Goal: Find specific page/section: Find specific page/section

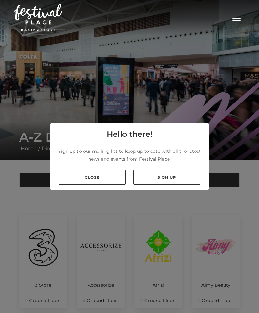
click at [88, 184] on link "Close" at bounding box center [92, 177] width 67 height 14
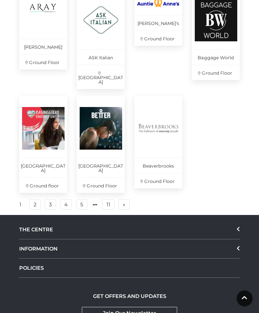
scroll to position [455, 0]
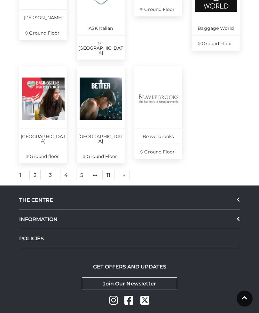
click at [237, 193] on div "THE CENTRE" at bounding box center [129, 200] width 221 height 19
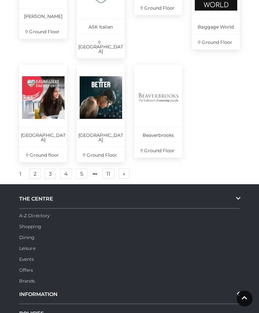
scroll to position [457, 0]
click at [28, 212] on link "A-Z Directory" at bounding box center [34, 215] width 30 height 6
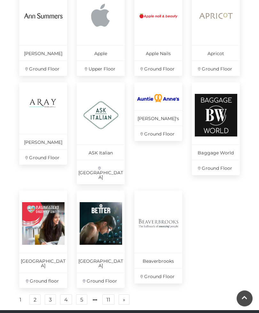
scroll to position [331, 0]
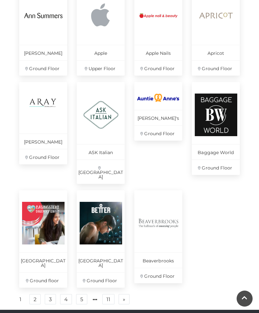
click at [35, 294] on link "2" at bounding box center [34, 299] width 11 height 10
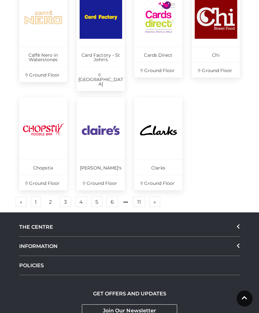
scroll to position [442, 0]
click at [62, 197] on link "3" at bounding box center [65, 202] width 11 height 10
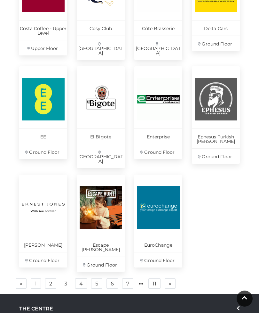
click at [75, 278] on link "4" at bounding box center [81, 283] width 12 height 10
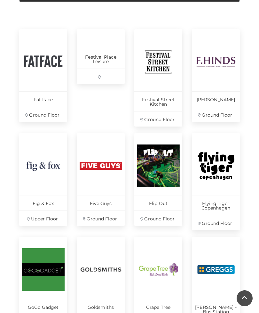
scroll to position [185, 0]
click at [77, 305] on p "Goldsmiths" at bounding box center [101, 306] width 48 height 15
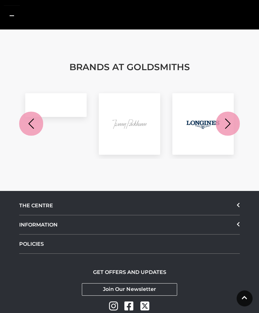
scroll to position [755, 0]
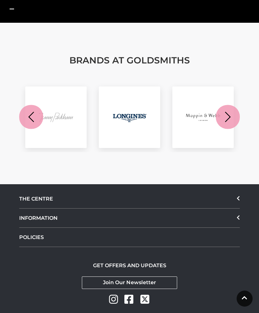
click at [43, 198] on div "THE CENTRE" at bounding box center [129, 198] width 221 height 19
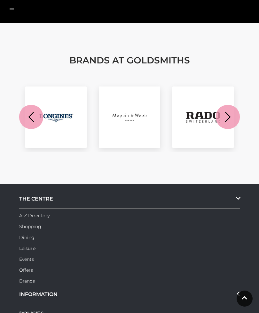
click at [27, 213] on link "A-Z Directory" at bounding box center [34, 216] width 30 height 6
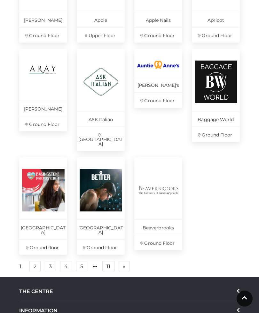
click at [79, 261] on link "5" at bounding box center [81, 266] width 11 height 10
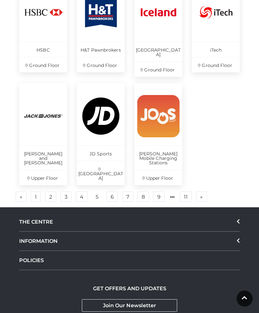
scroll to position [431, 0]
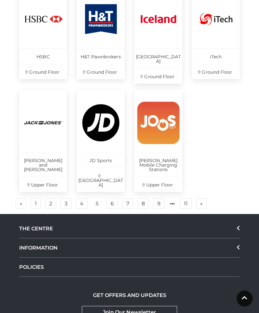
click at [123, 198] on link "7" at bounding box center [127, 203] width 11 height 10
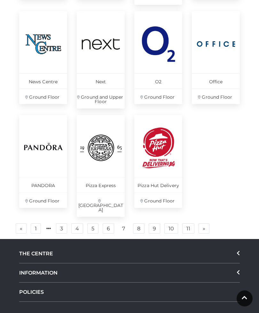
scroll to position [411, 0]
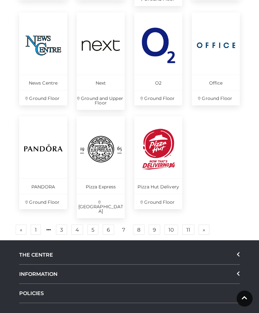
click at [122, 225] on link "7" at bounding box center [123, 230] width 11 height 10
click at [135, 224] on link "8" at bounding box center [139, 229] width 12 height 10
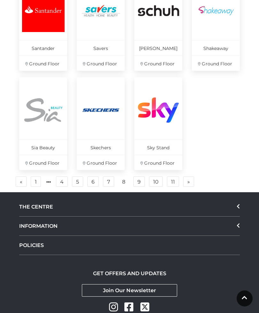
scroll to position [451, 0]
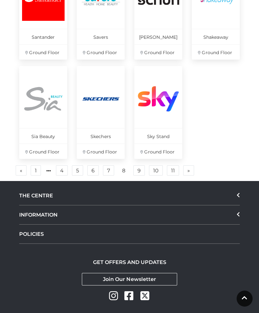
click at [126, 166] on link "8" at bounding box center [123, 171] width 11 height 10
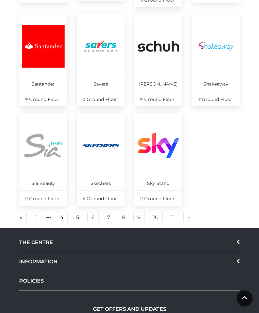
scroll to position [404, 0]
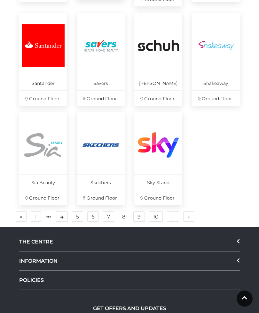
click at [138, 217] on link "9" at bounding box center [140, 216] width 12 height 10
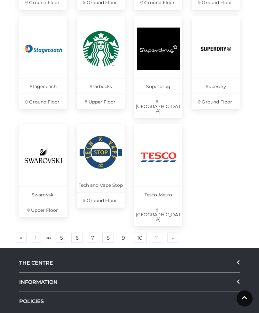
scroll to position [411, 0]
click at [131, 232] on ul "« Previous 1 5 6 7 8 9 10 11 » Next" at bounding box center [129, 237] width 231 height 11
click at [122, 233] on link "9" at bounding box center [123, 238] width 11 height 10
click at [139, 232] on link "10" at bounding box center [140, 237] width 14 height 10
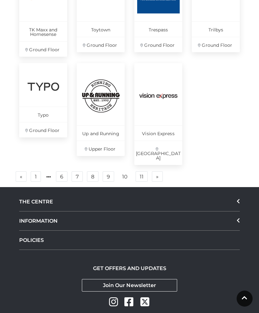
scroll to position [455, 0]
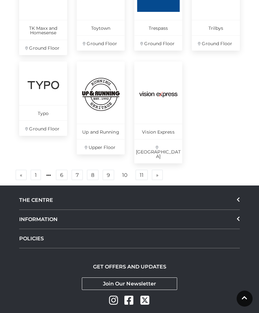
click at [138, 170] on link "11" at bounding box center [142, 175] width 12 height 10
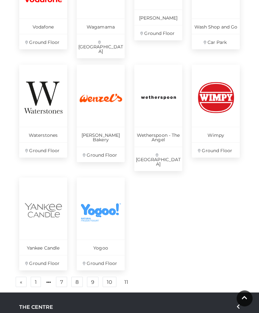
scroll to position [258, 0]
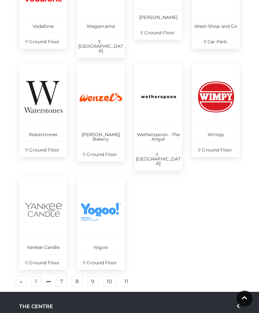
click at [25, 273] on div "Vodafone Ground Floor Wagamama Festival Square Warren James Ground Floor Wash S…" at bounding box center [129, 124] width 231 height 336
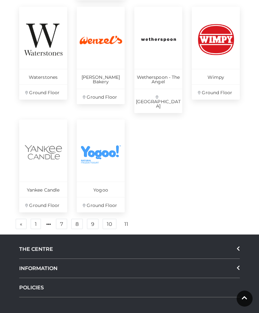
scroll to position [356, 0]
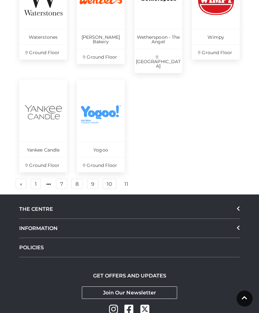
click at [122, 179] on link "11" at bounding box center [127, 184] width 12 height 10
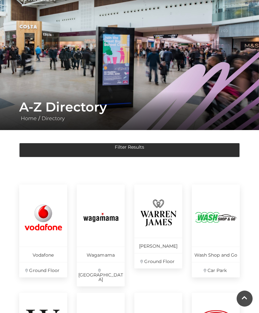
scroll to position [0, 0]
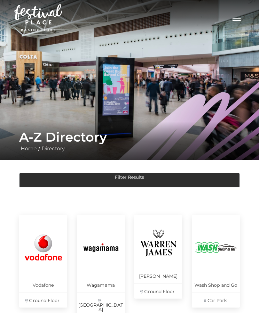
click at [70, 181] on button "Filter Results" at bounding box center [129, 180] width 221 height 14
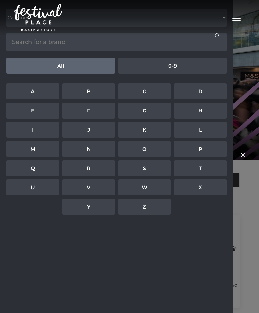
scroll to position [20, 0]
